Goal: Task Accomplishment & Management: Use online tool/utility

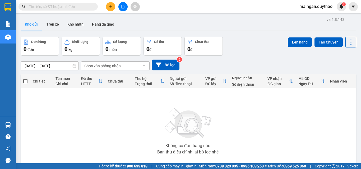
click at [127, 4] on div at bounding box center [123, 6] width 40 height 9
click at [123, 6] on icon "file-add" at bounding box center [123, 7] width 4 height 4
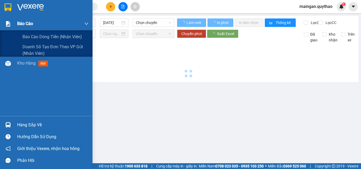
type input "[DATE]"
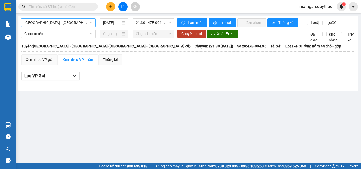
drag, startPoint x: 87, startPoint y: 22, endPoint x: 85, endPoint y: 26, distance: 4.2
click at [87, 23] on span "[GEOGRAPHIC_DATA] - [GEOGRAPHIC_DATA] ([GEOGRAPHIC_DATA] - [GEOGRAPHIC_DATA] cũ)" at bounding box center [58, 23] width 68 height 8
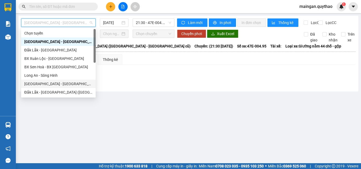
click at [65, 84] on div "[GEOGRAPHIC_DATA] - [GEOGRAPHIC_DATA] ([GEOGRAPHIC_DATA] mới)" at bounding box center [58, 84] width 68 height 6
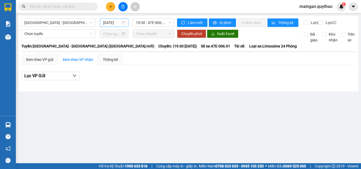
click at [103, 26] on div "[DATE]" at bounding box center [114, 23] width 29 height 8
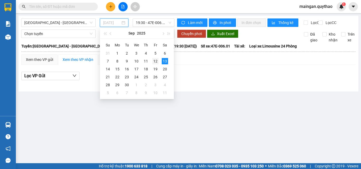
click at [154, 63] on div "12" at bounding box center [155, 61] width 6 height 6
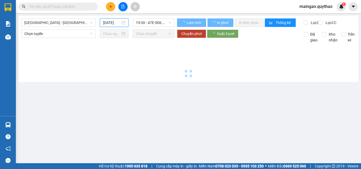
type input "[DATE]"
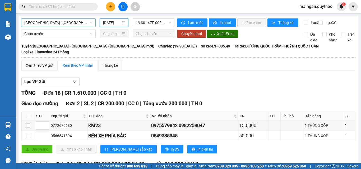
click at [57, 25] on span "[GEOGRAPHIC_DATA] - [GEOGRAPHIC_DATA] ([GEOGRAPHIC_DATA] mới)" at bounding box center [58, 23] width 68 height 8
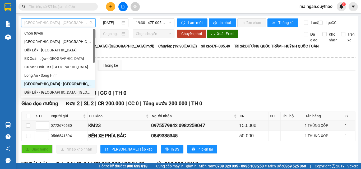
click at [51, 92] on div "Đắk Lắk - [GEOGRAPHIC_DATA] ([GEOGRAPHIC_DATA] mới)" at bounding box center [57, 93] width 67 height 6
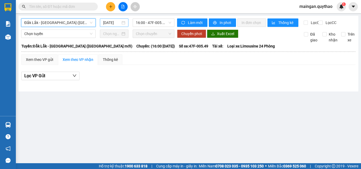
click at [119, 21] on input "[DATE]" at bounding box center [111, 23] width 17 height 6
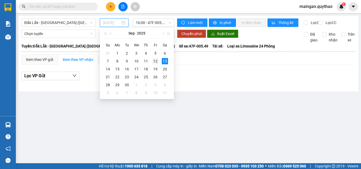
click at [153, 61] on div "12" at bounding box center [155, 61] width 6 height 6
type input "[DATE]"
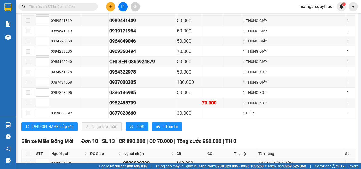
scroll to position [370, 0]
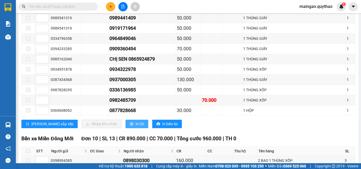
click at [126, 125] on button "In DS" at bounding box center [137, 124] width 23 height 8
click at [320, 72] on div "1 THÙNG XỐP" at bounding box center [294, 70] width 102 height 6
